Goal: Information Seeking & Learning: Learn about a topic

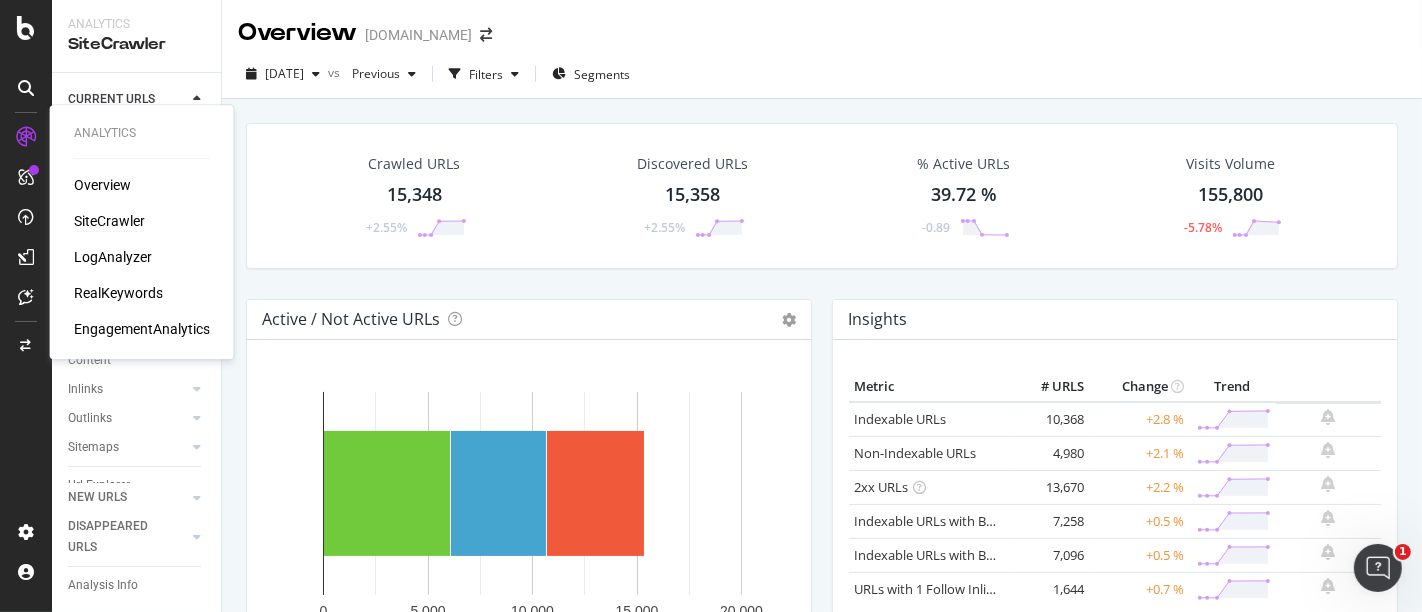
click at [113, 224] on div "SiteCrawler" at bounding box center [109, 221] width 71 height 20
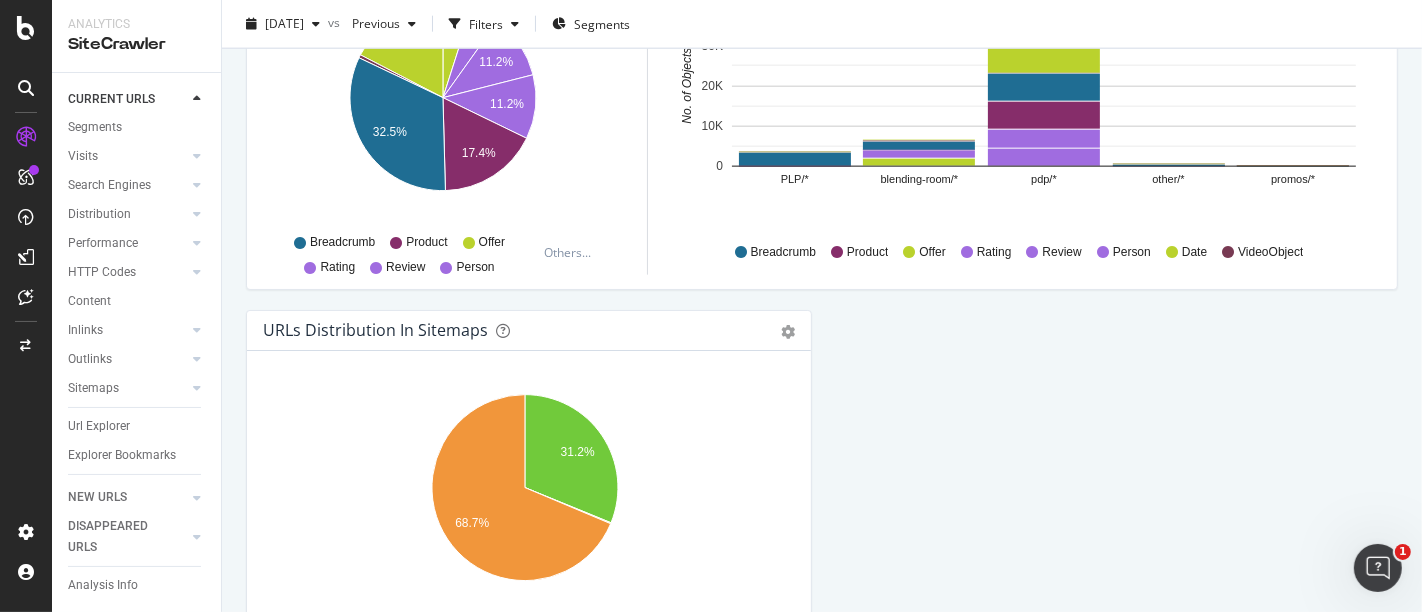
scroll to position [2283, 0]
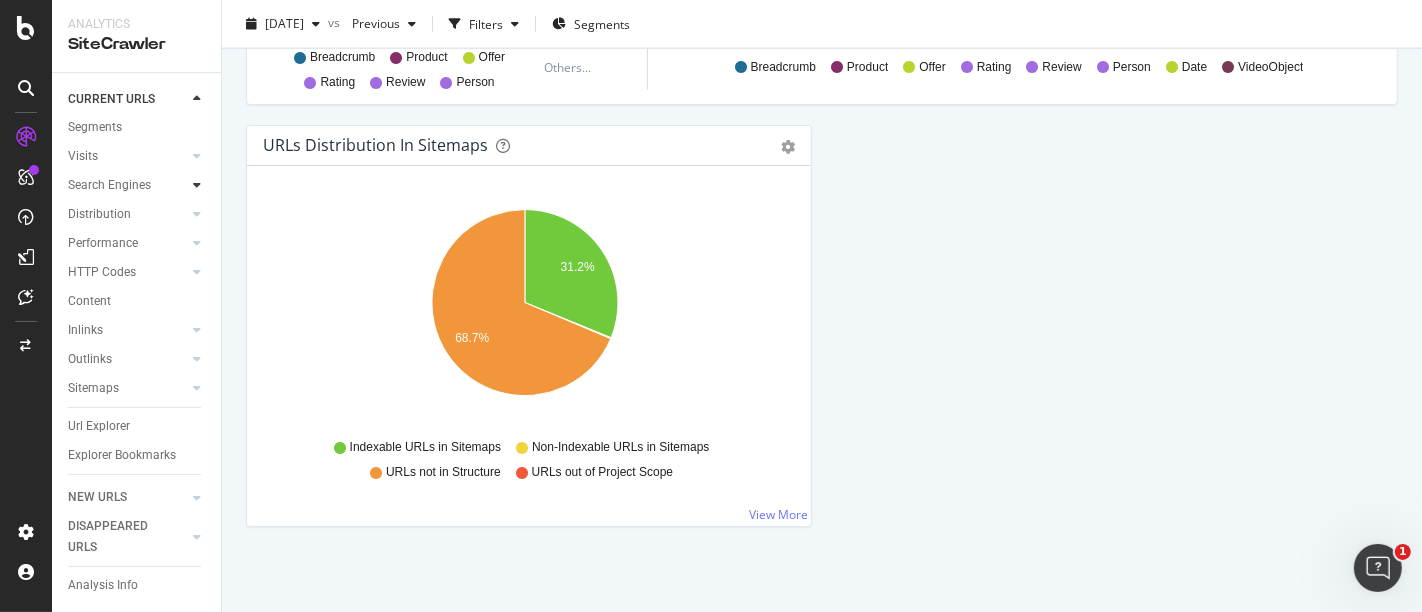
click at [193, 179] on icon at bounding box center [197, 185] width 8 height 12
click at [193, 238] on icon at bounding box center [197, 244] width 8 height 12
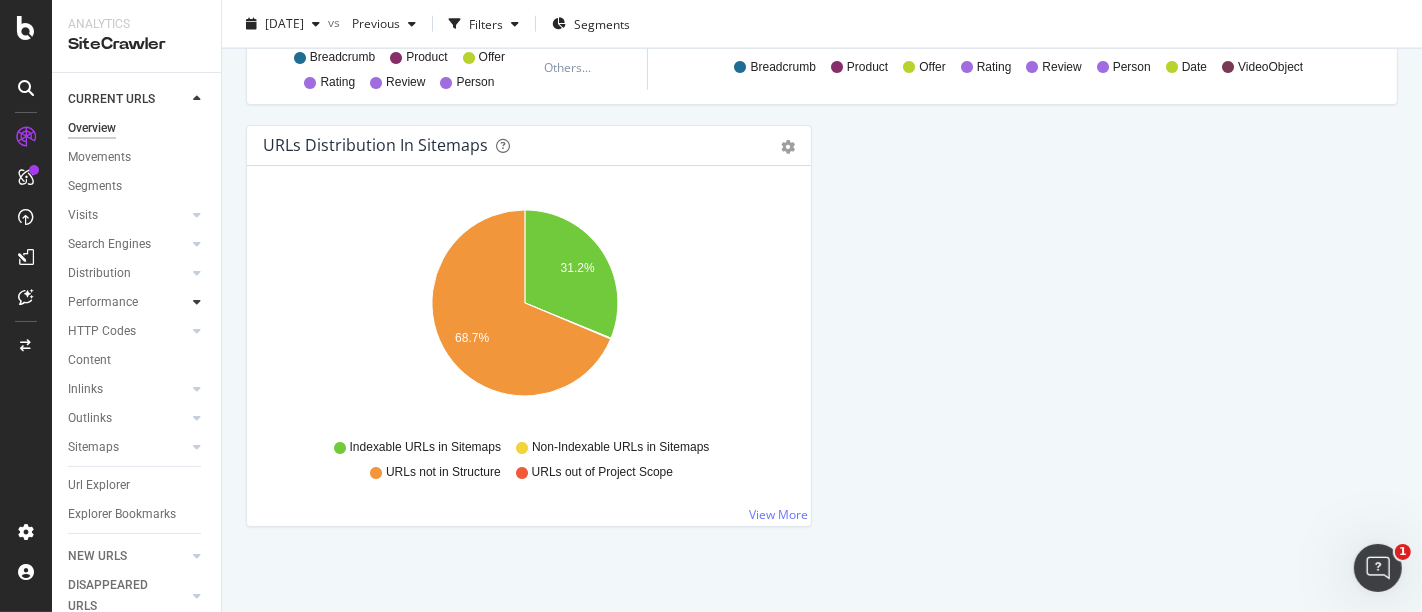
click at [193, 296] on icon at bounding box center [197, 302] width 8 height 12
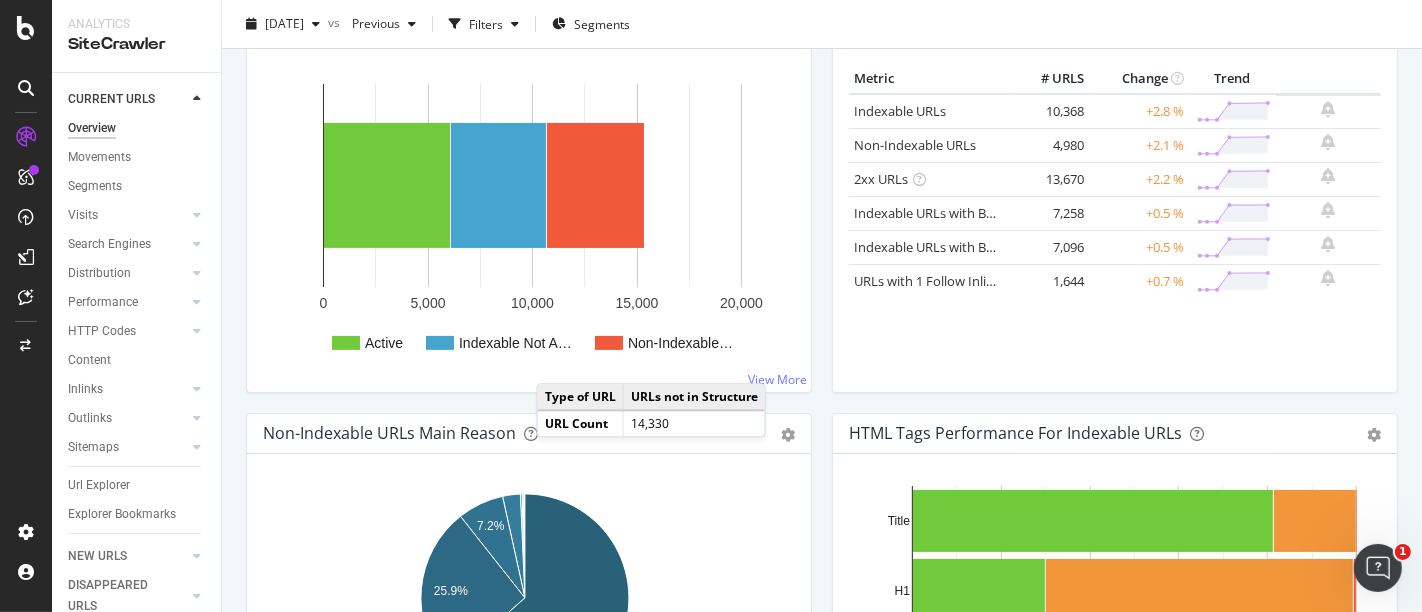
scroll to position [228, 0]
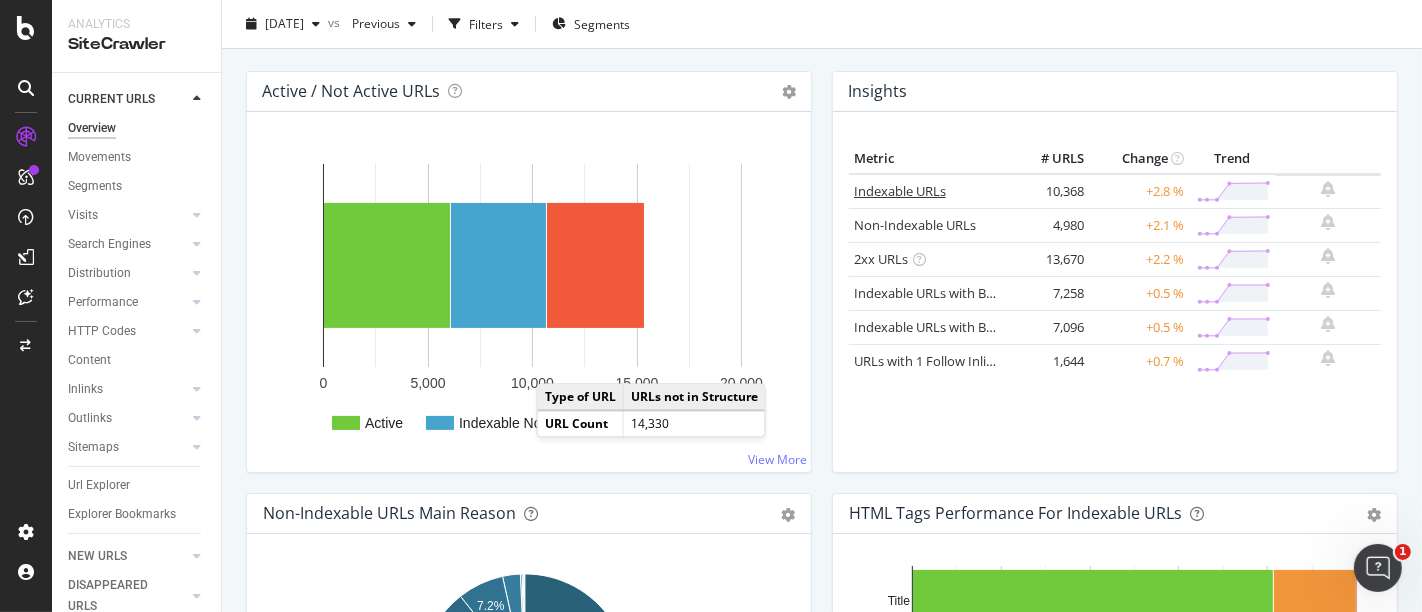
click at [882, 190] on link "Indexable URLs" at bounding box center [900, 191] width 92 height 18
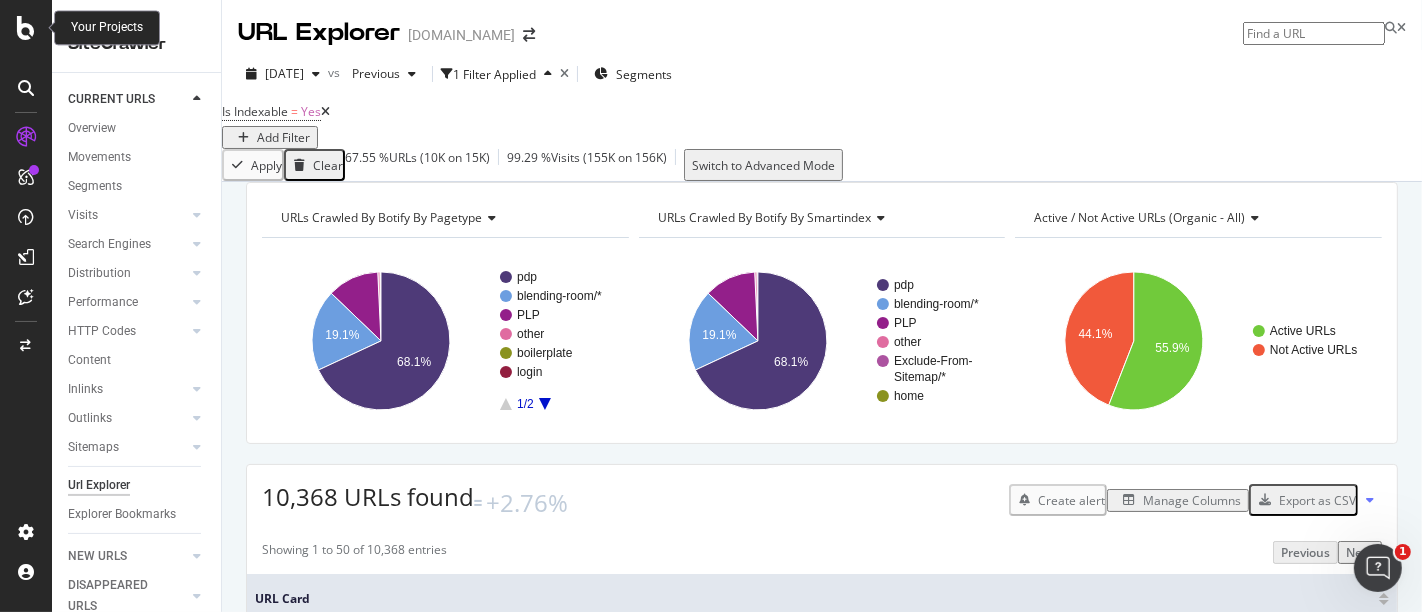
click at [19, 24] on icon at bounding box center [26, 28] width 18 height 24
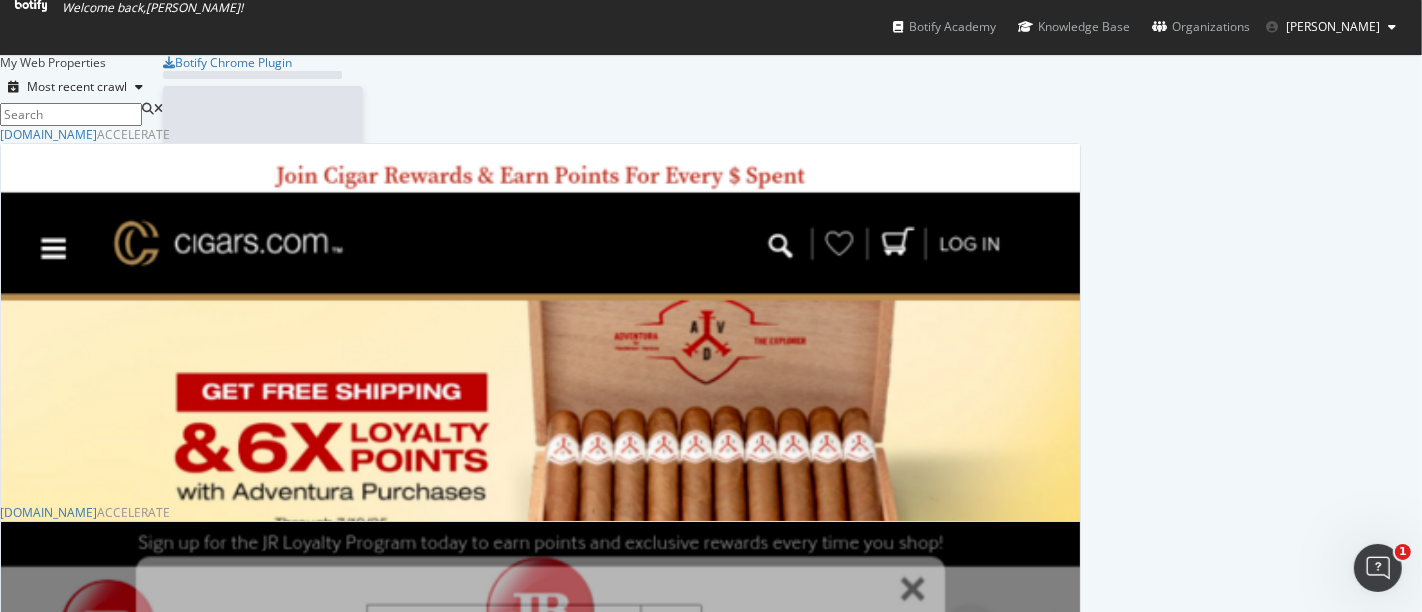
scroll to position [595, 1388]
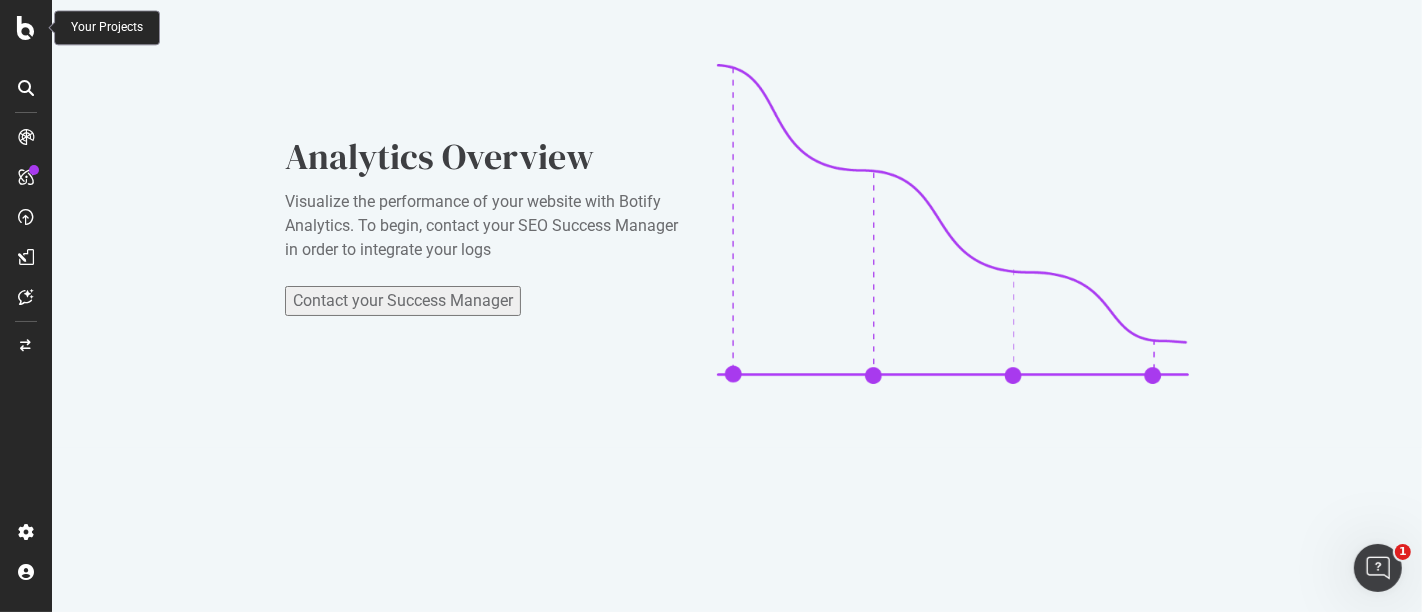
click at [24, 29] on icon at bounding box center [26, 28] width 18 height 24
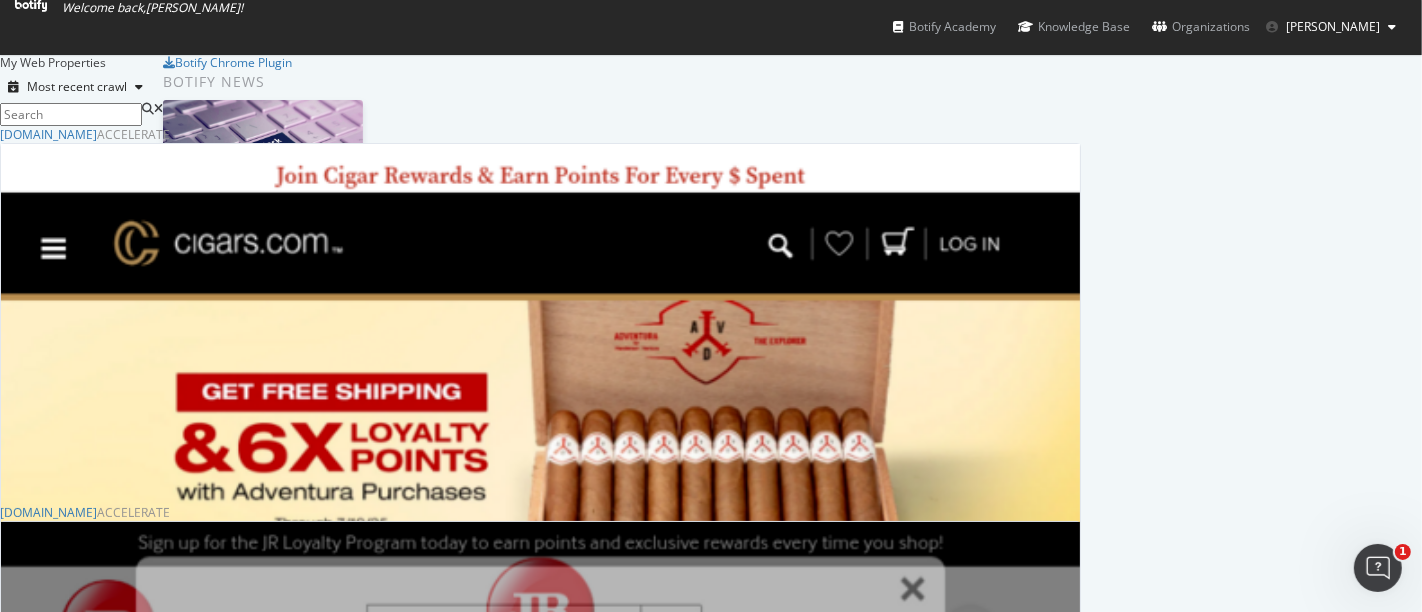
scroll to position [291, 0]
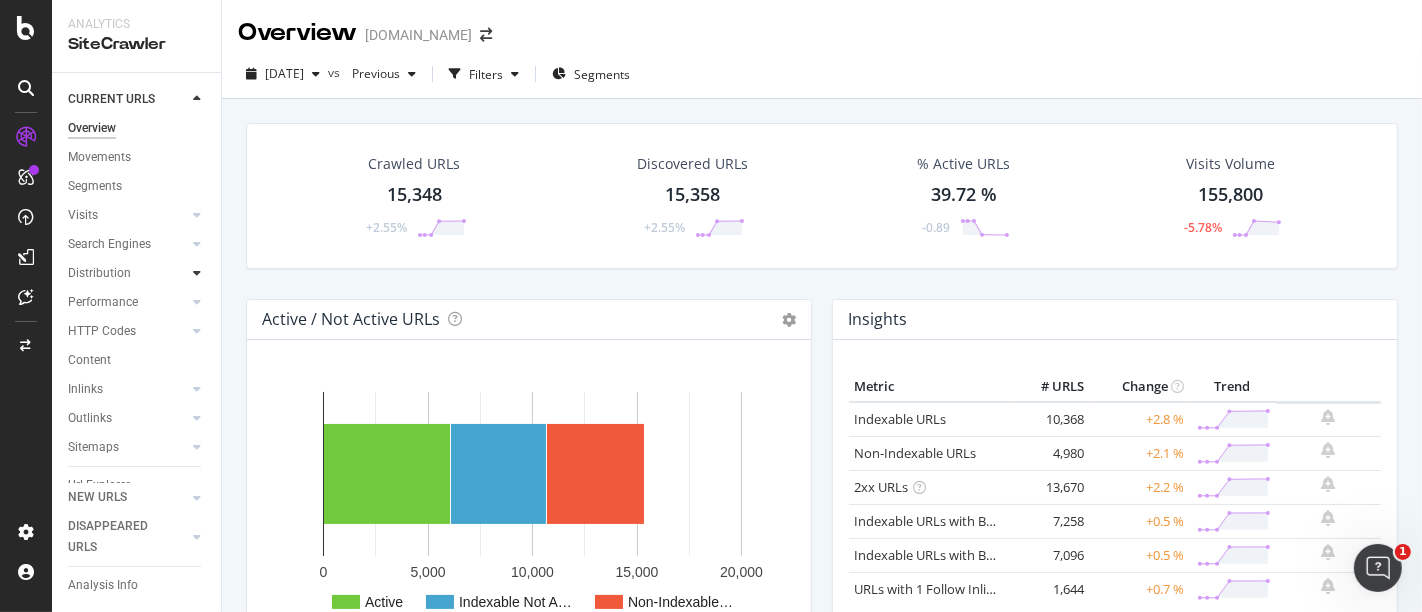
click at [187, 275] on div at bounding box center [197, 273] width 20 height 20
click at [193, 245] on icon at bounding box center [197, 244] width 8 height 12
click at [187, 221] on div at bounding box center [197, 215] width 20 height 20
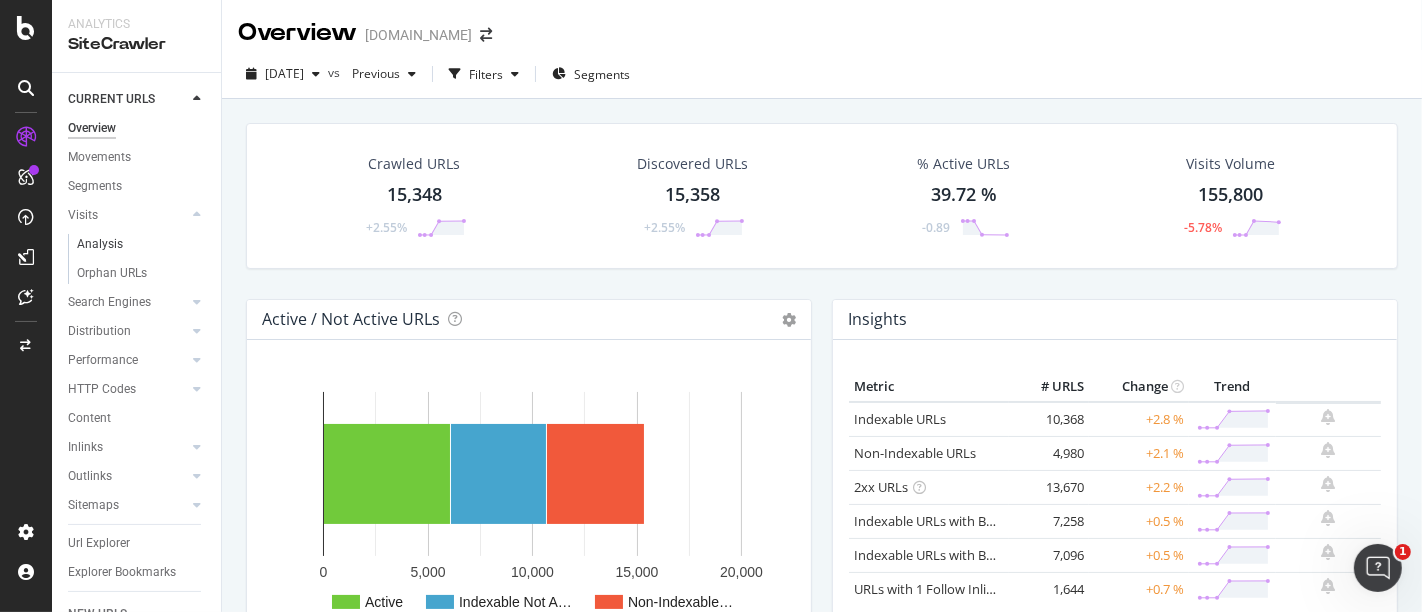
click at [125, 238] on link "Analysis" at bounding box center [142, 244] width 130 height 21
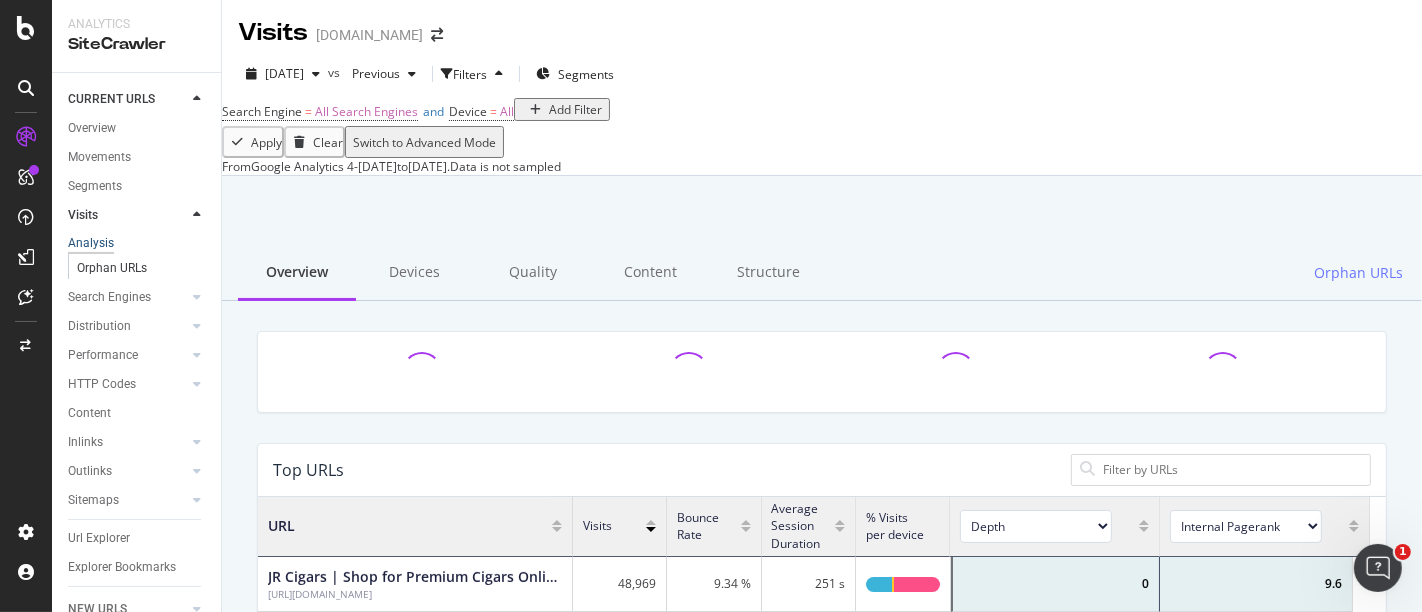
scroll to position [47, 0]
click at [187, 345] on div at bounding box center [197, 355] width 20 height 20
click at [193, 296] on icon at bounding box center [197, 302] width 8 height 12
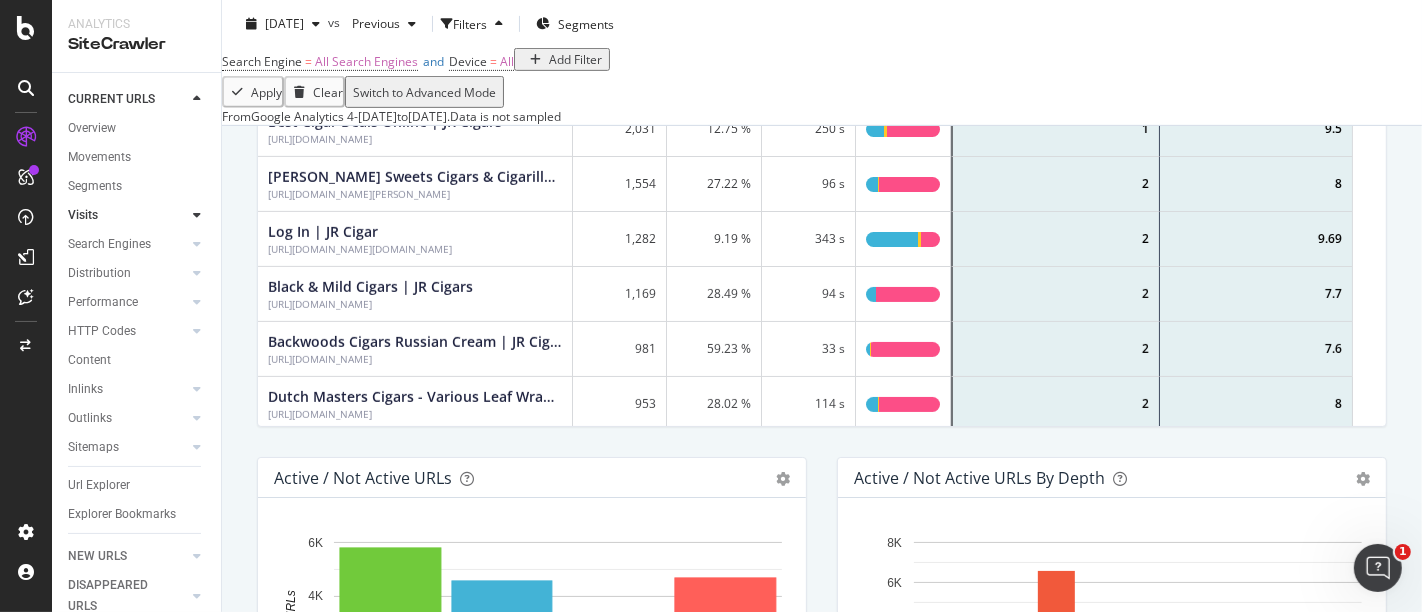
scroll to position [0, 0]
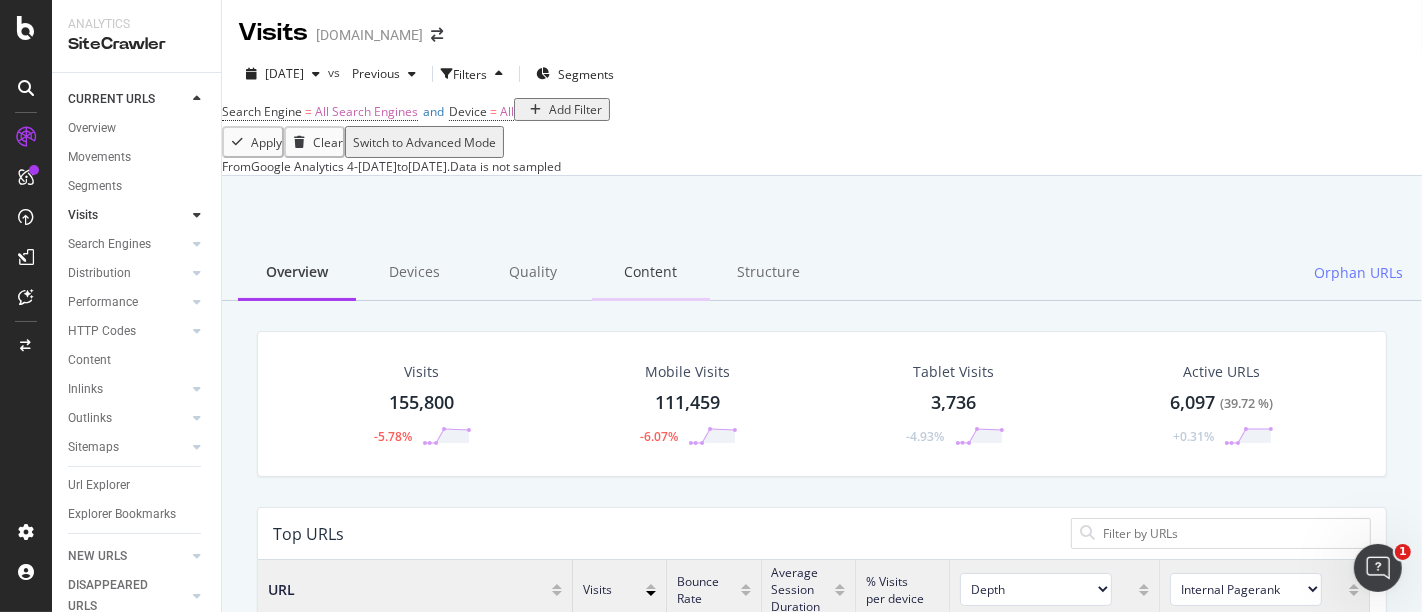
click at [649, 301] on div "Content" at bounding box center [651, 273] width 118 height 55
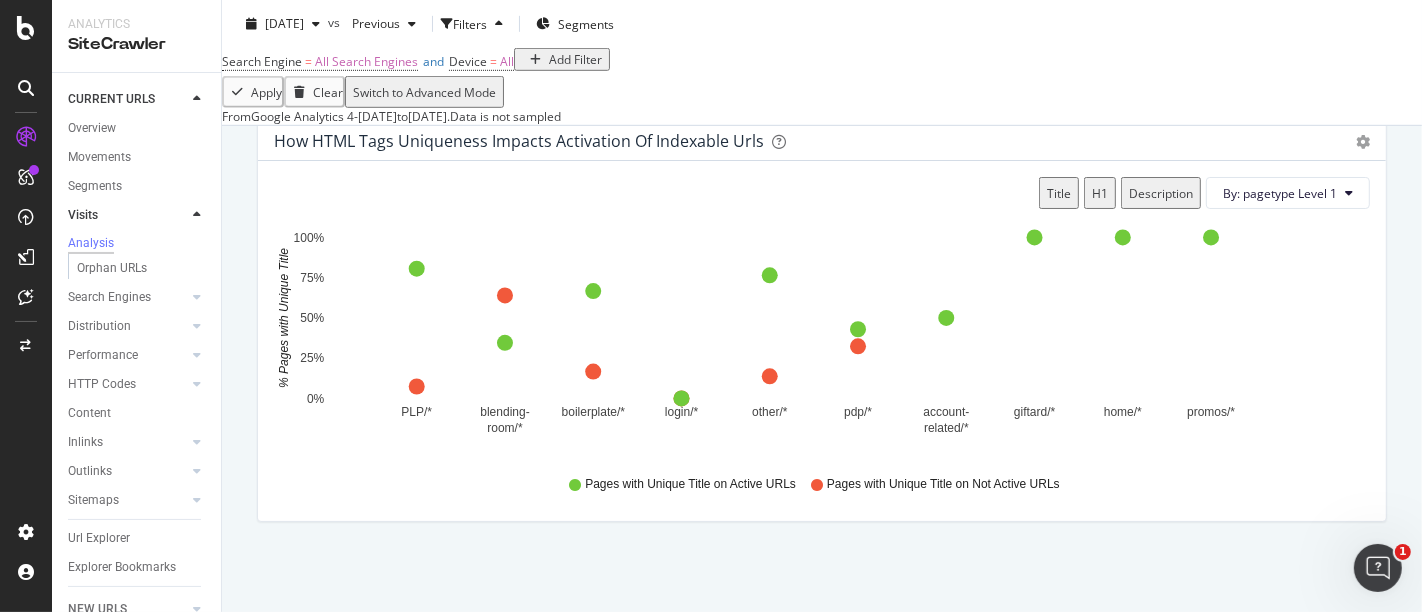
scroll to position [1073, 0]
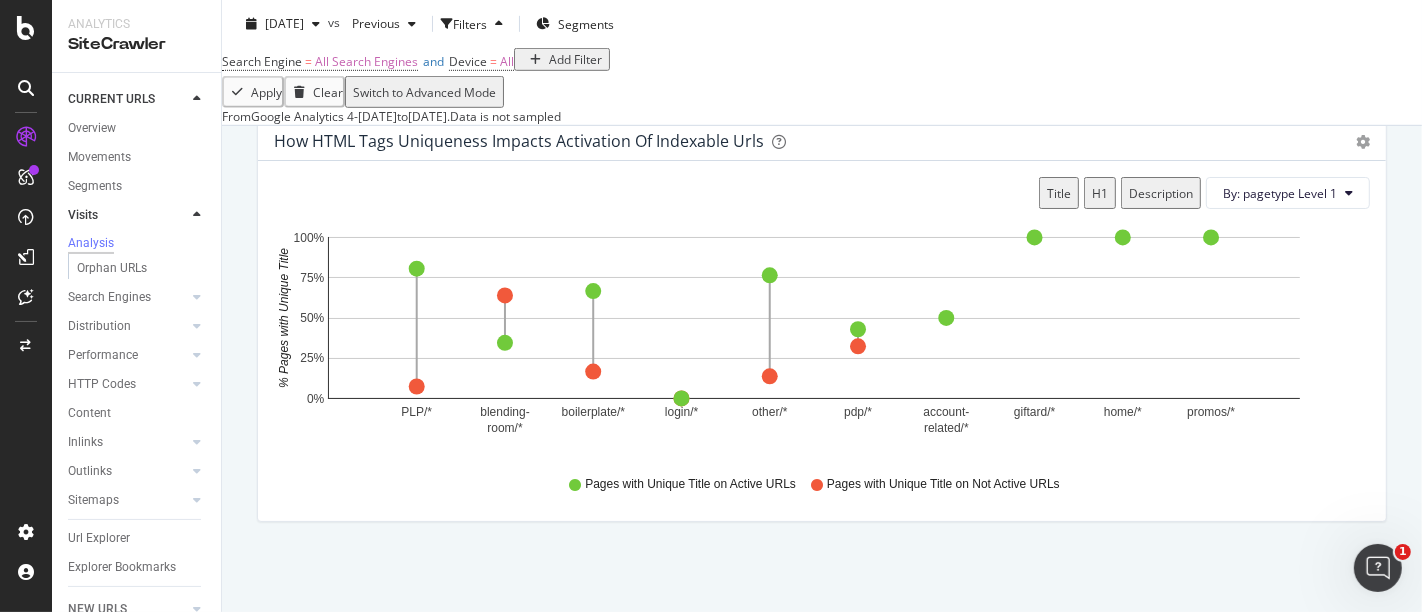
click at [1092, 202] on div "H1" at bounding box center [1100, 193] width 16 height 17
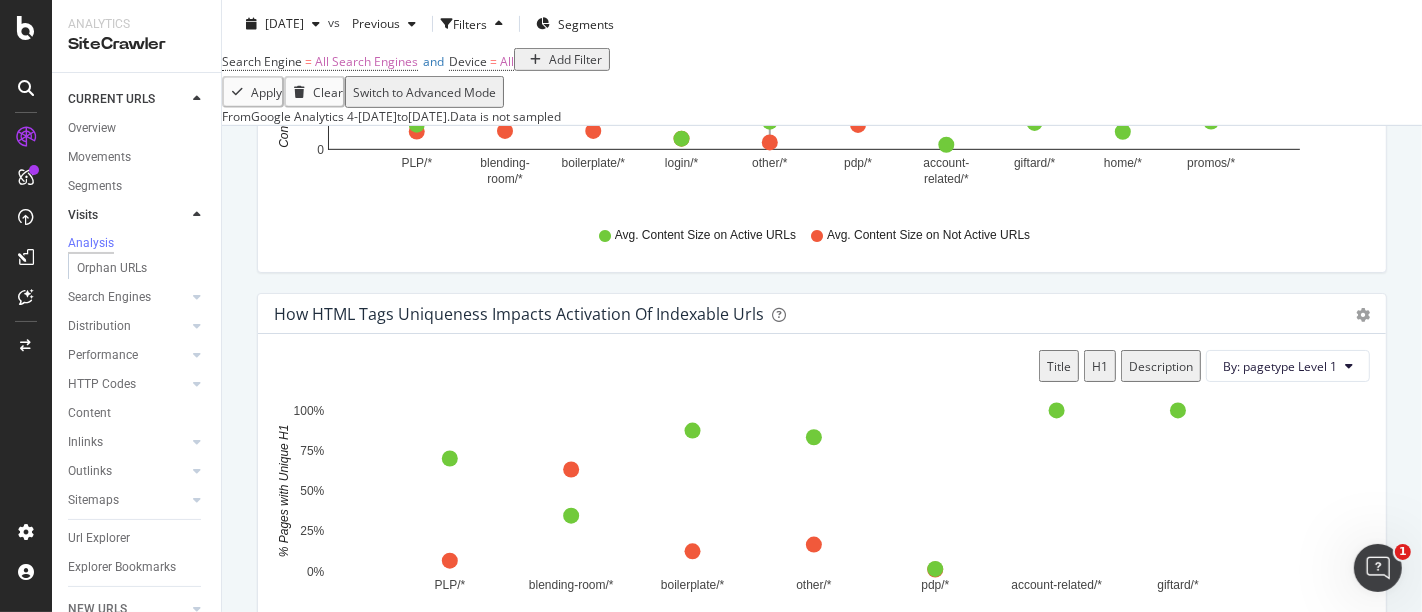
scroll to position [877, 0]
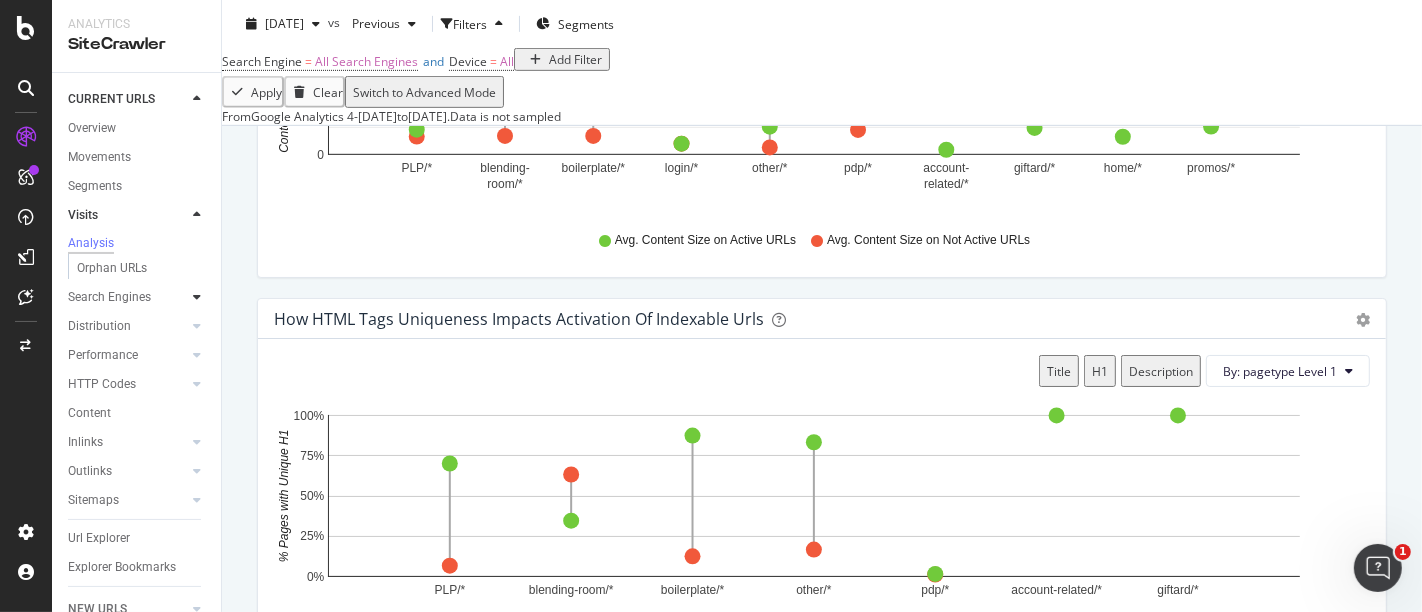
click at [193, 303] on icon at bounding box center [197, 297] width 8 height 12
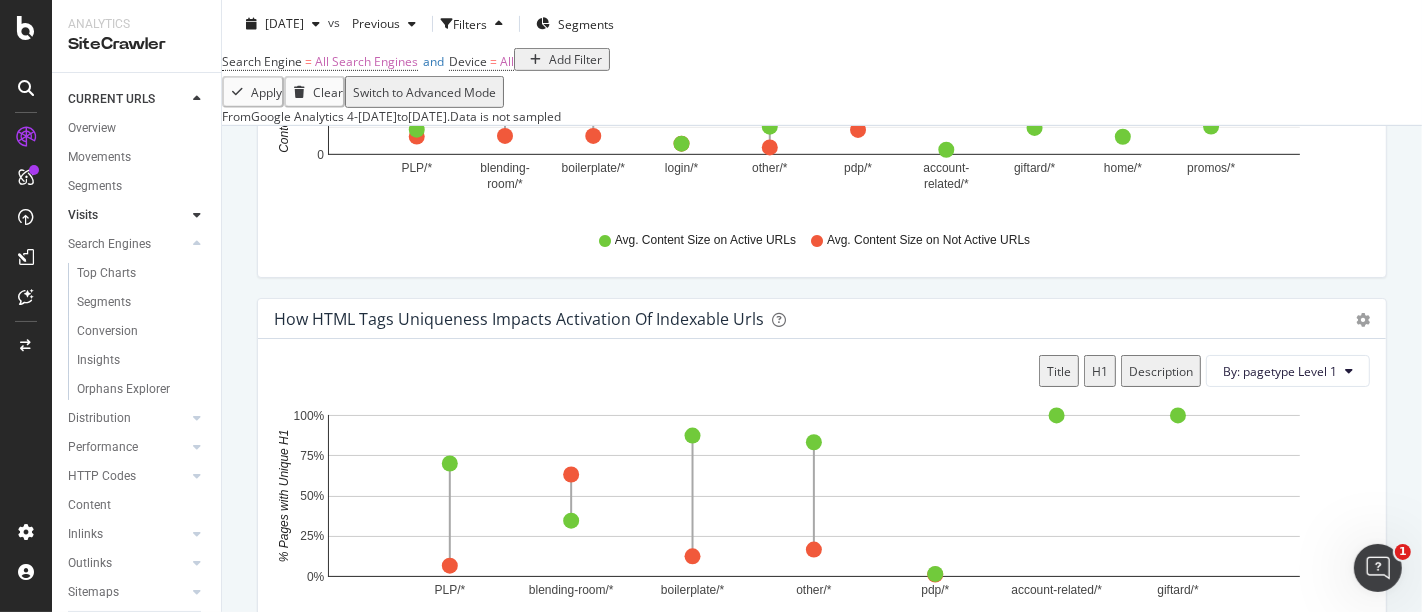
click at [170, 428] on div "Distribution" at bounding box center [144, 418] width 153 height 29
click at [114, 159] on div "Movements" at bounding box center [99, 157] width 63 height 21
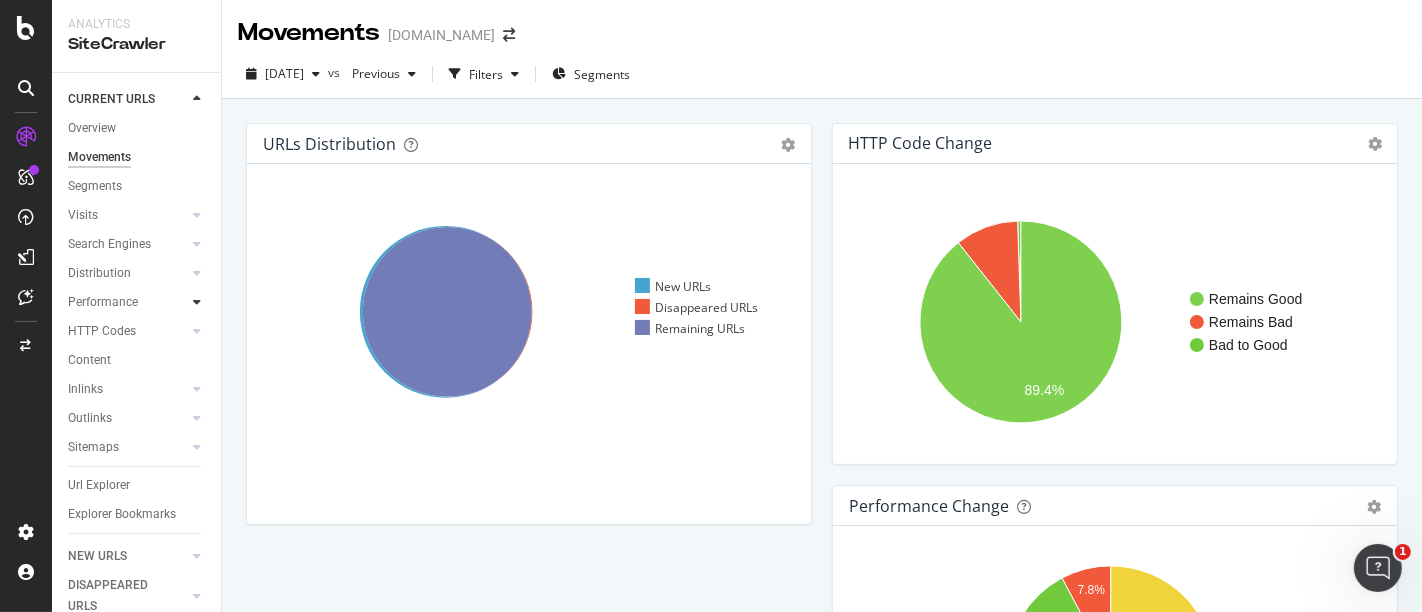
click at [187, 302] on div at bounding box center [197, 302] width 20 height 20
click at [193, 238] on icon at bounding box center [197, 244] width 8 height 12
click at [169, 207] on link "Visits" at bounding box center [127, 215] width 119 height 21
click at [193, 212] on icon at bounding box center [197, 215] width 8 height 12
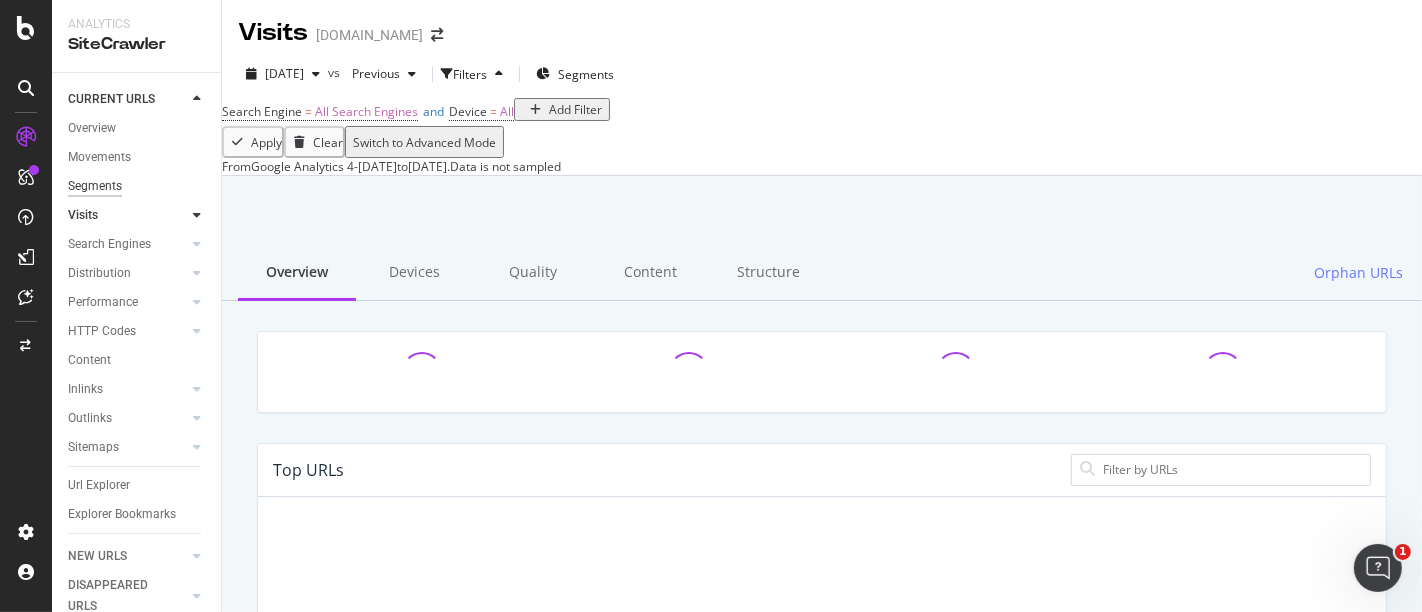
click at [97, 183] on div "Segments" at bounding box center [95, 186] width 54 height 21
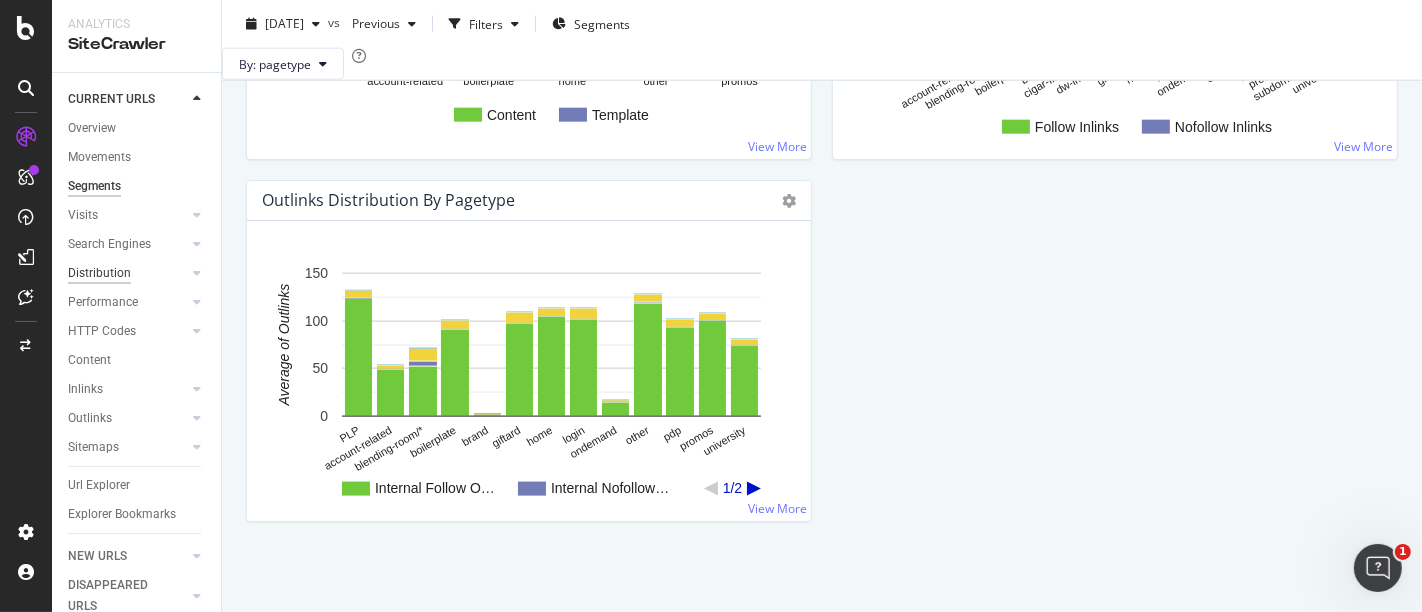
scroll to position [78, 0]
click at [91, 222] on div "ActionBoard" at bounding box center [113, 225] width 78 height 20
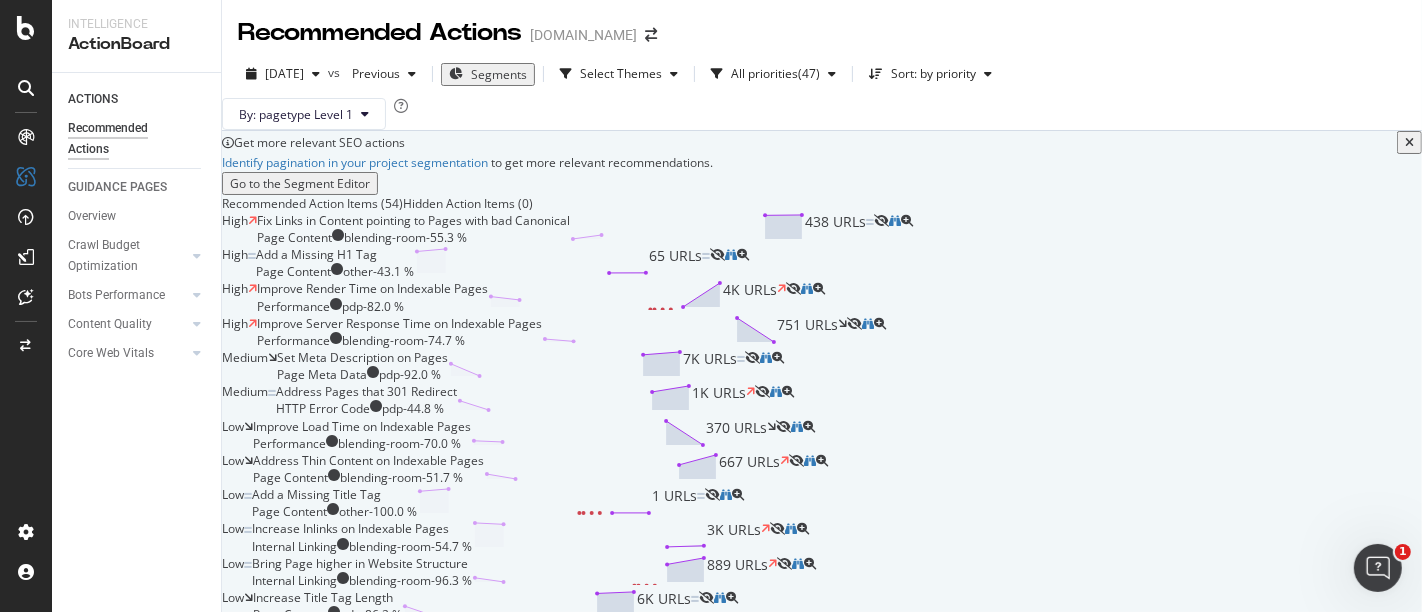
scroll to position [1184, 0]
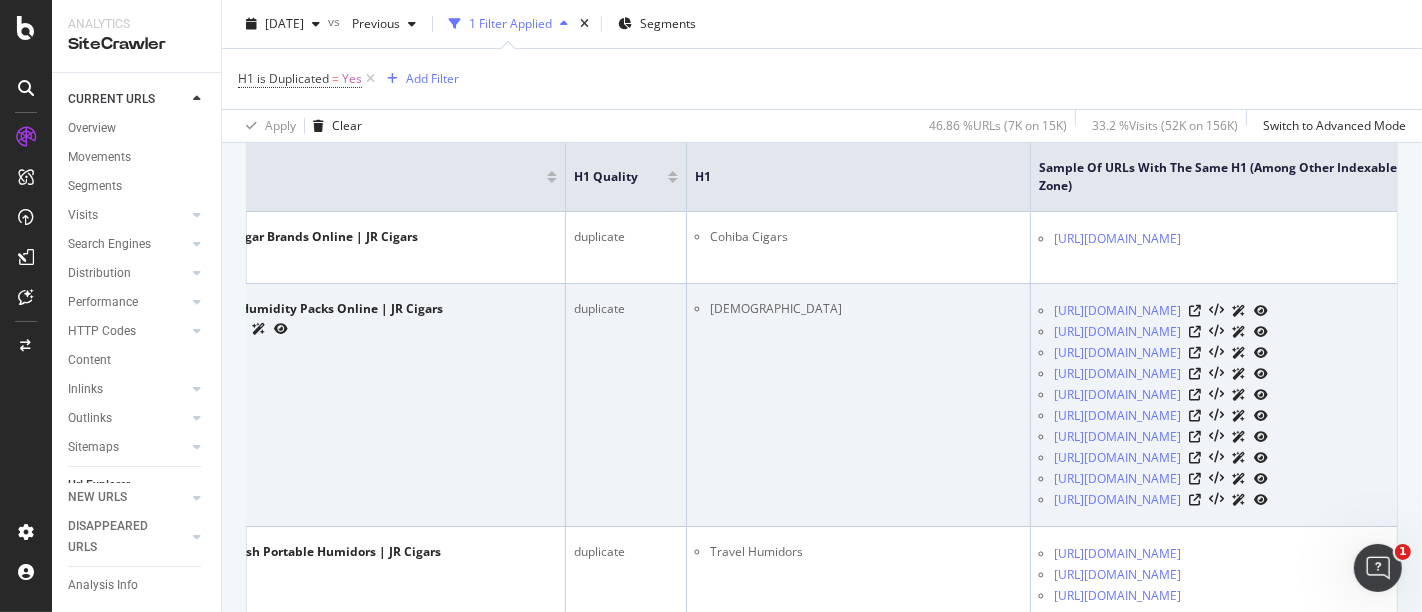
scroll to position [442, 0]
